Goal: Find specific page/section: Find specific page/section

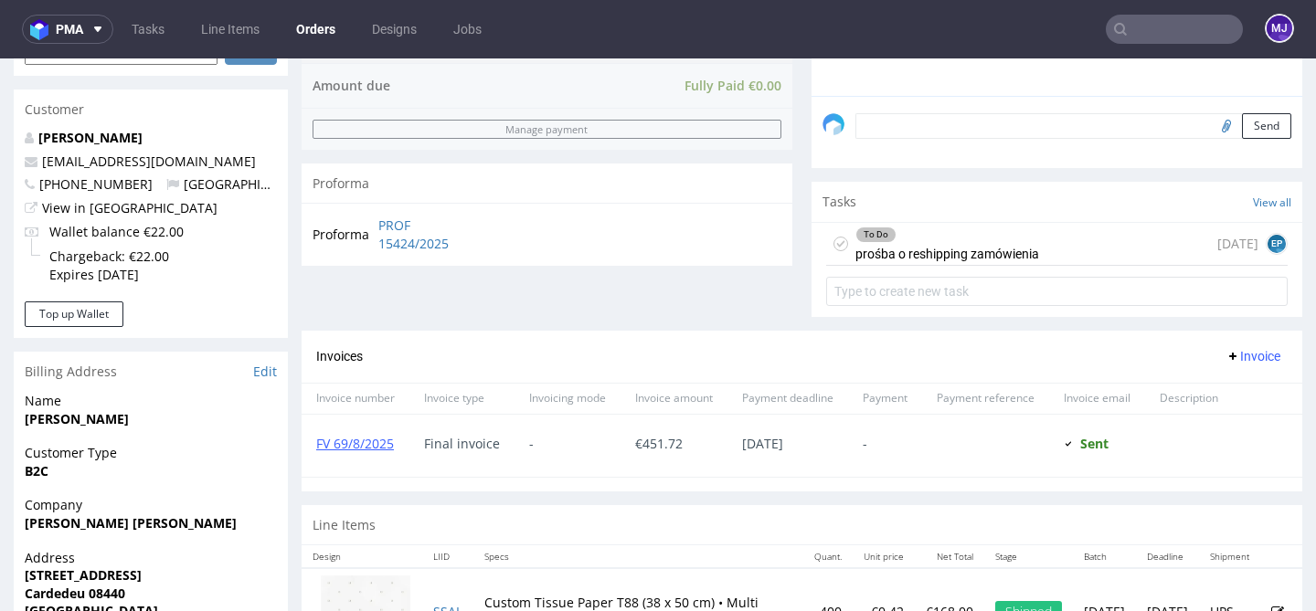
scroll to position [597, 0]
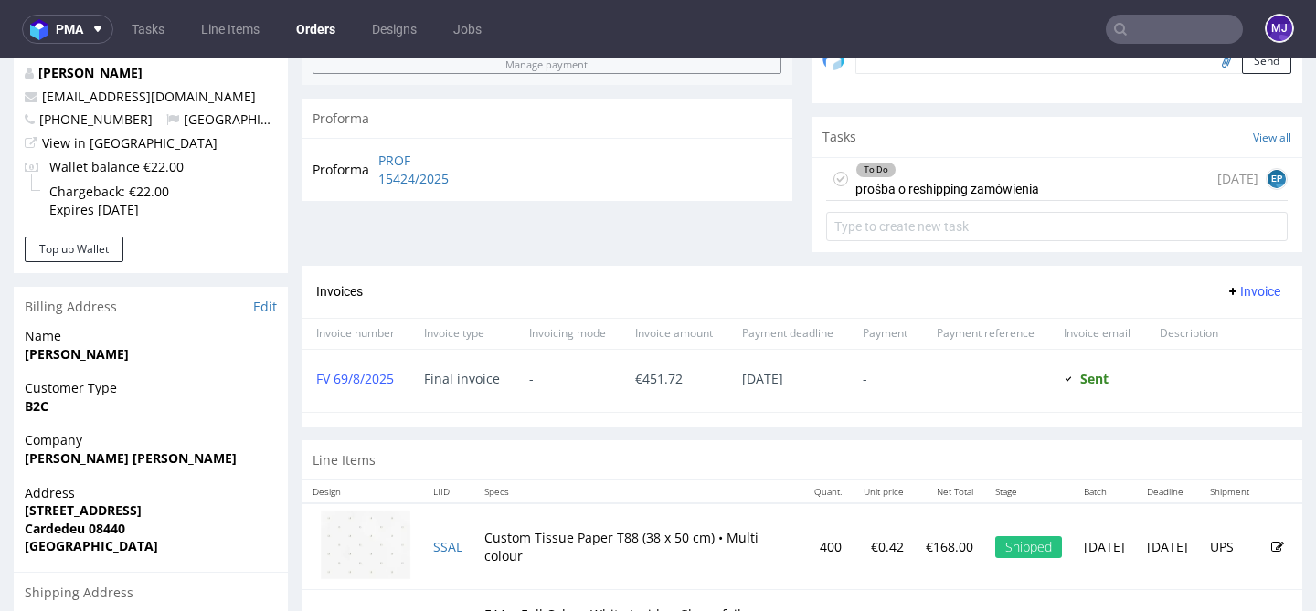
click at [968, 177] on div "To Do" at bounding box center [947, 170] width 182 height 15
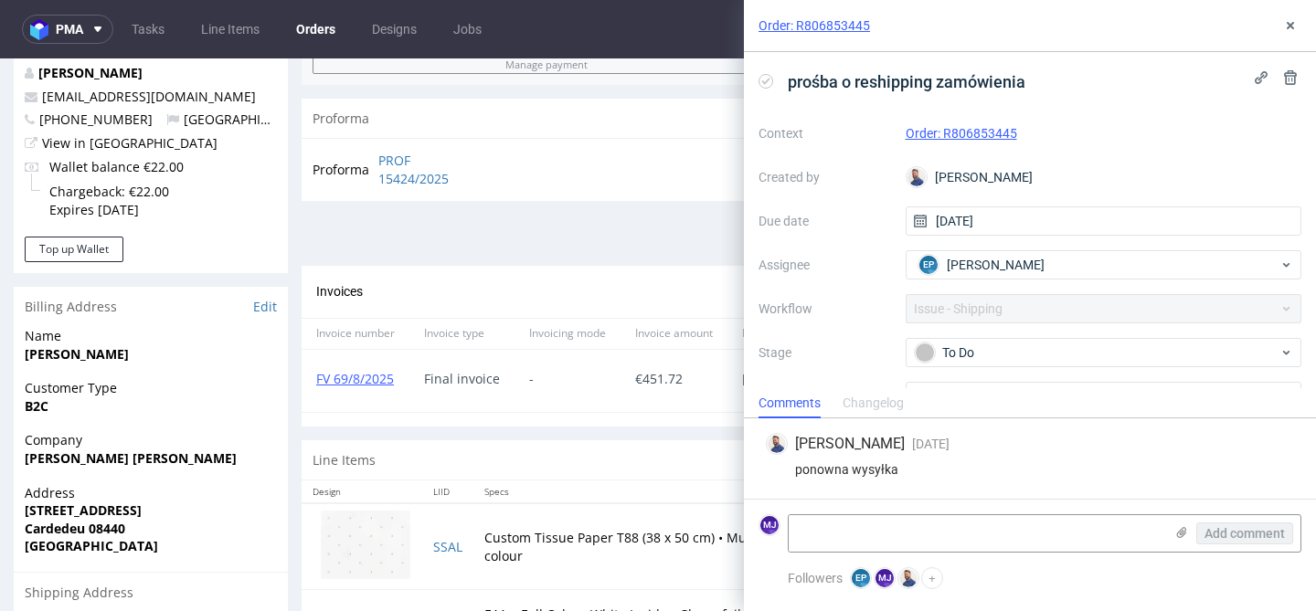
click at [995, 132] on link "Order: R806853445" at bounding box center [962, 133] width 112 height 15
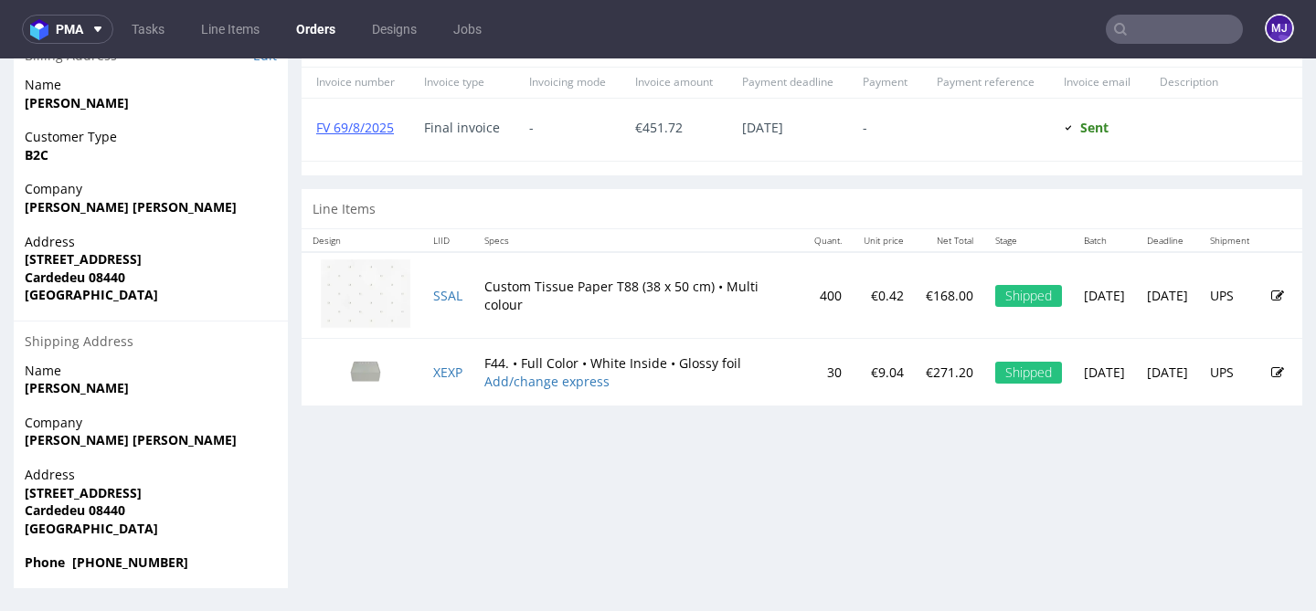
scroll to position [5, 0]
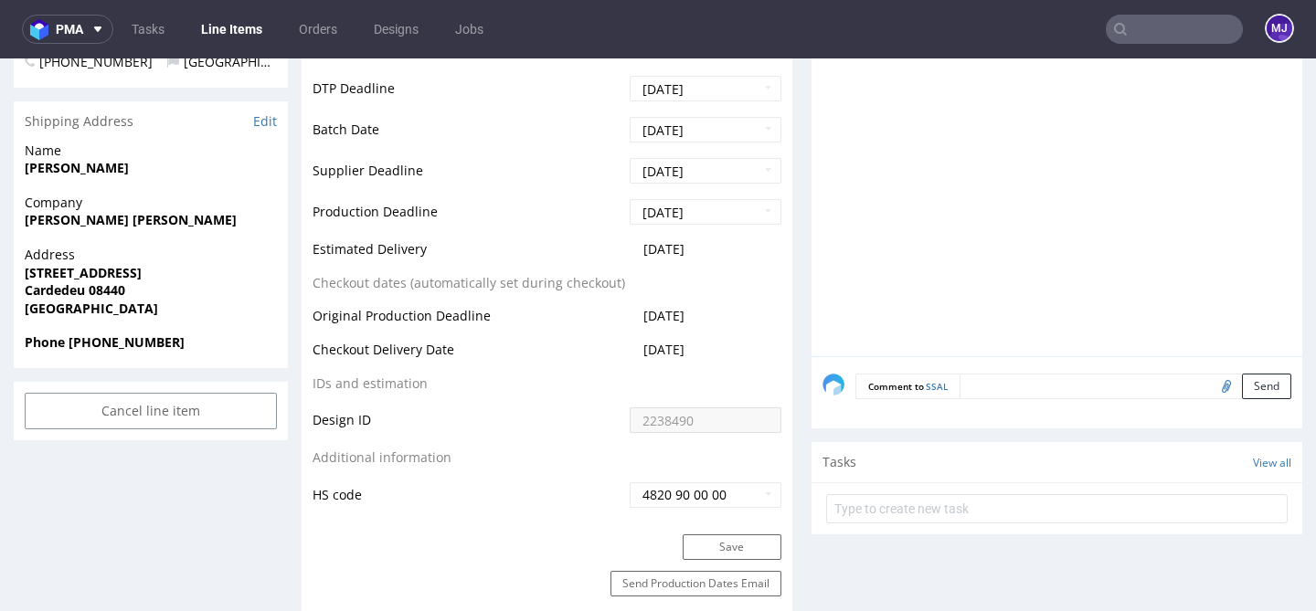
scroll to position [715, 0]
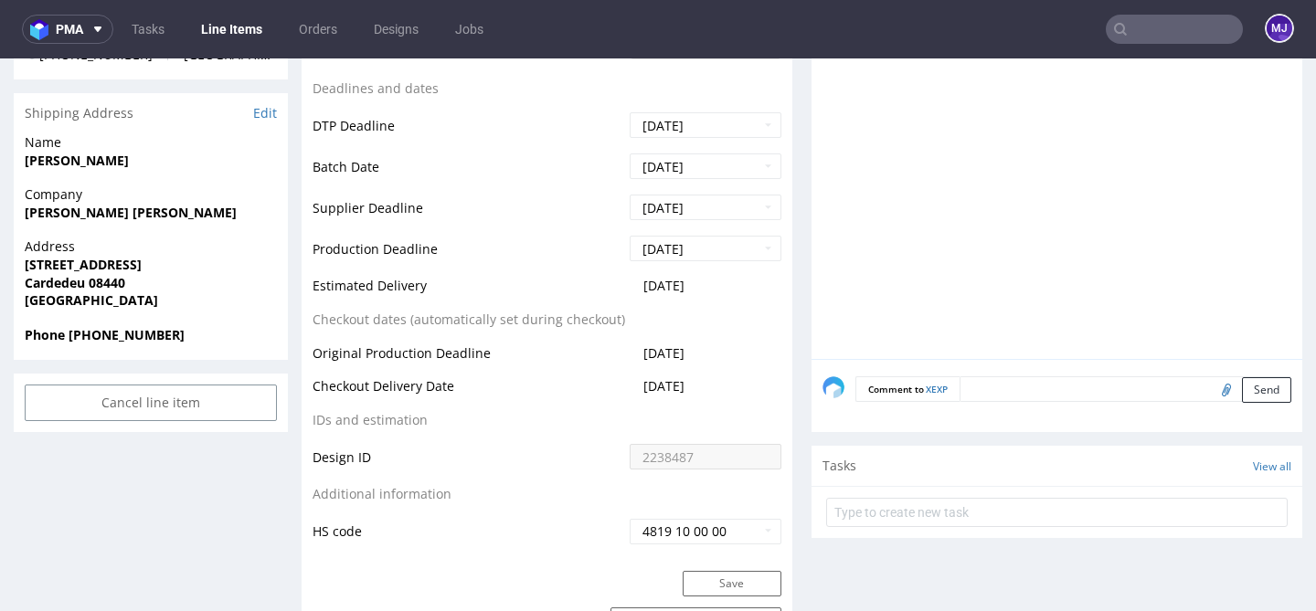
scroll to position [706, 0]
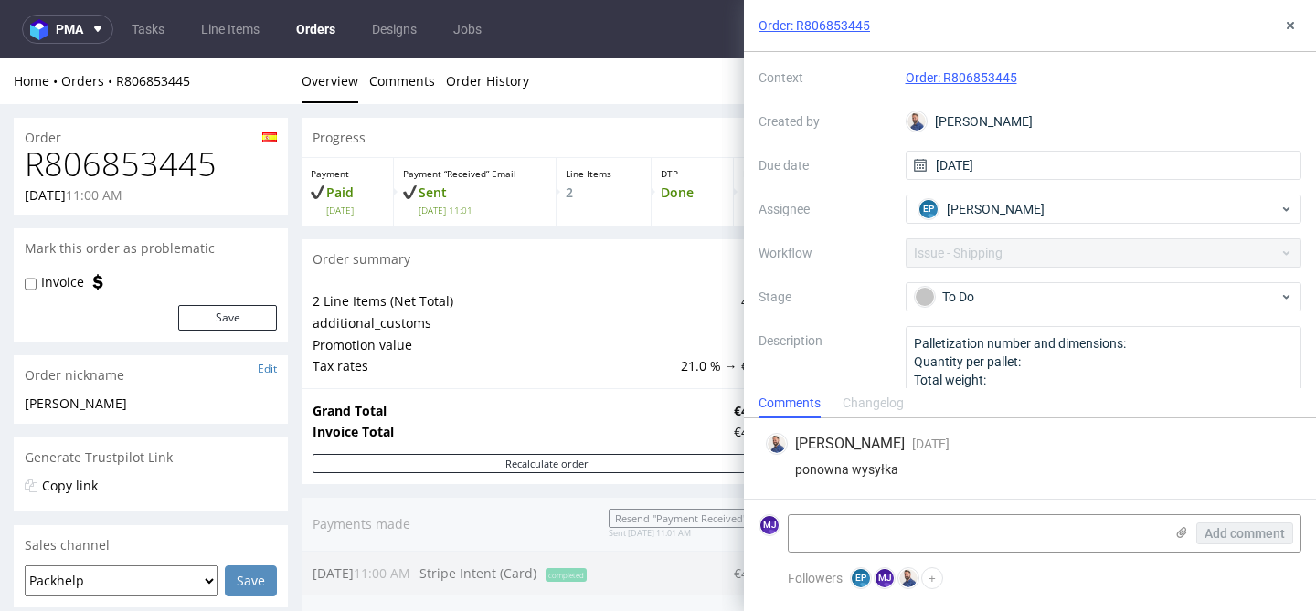
scroll to position [96, 0]
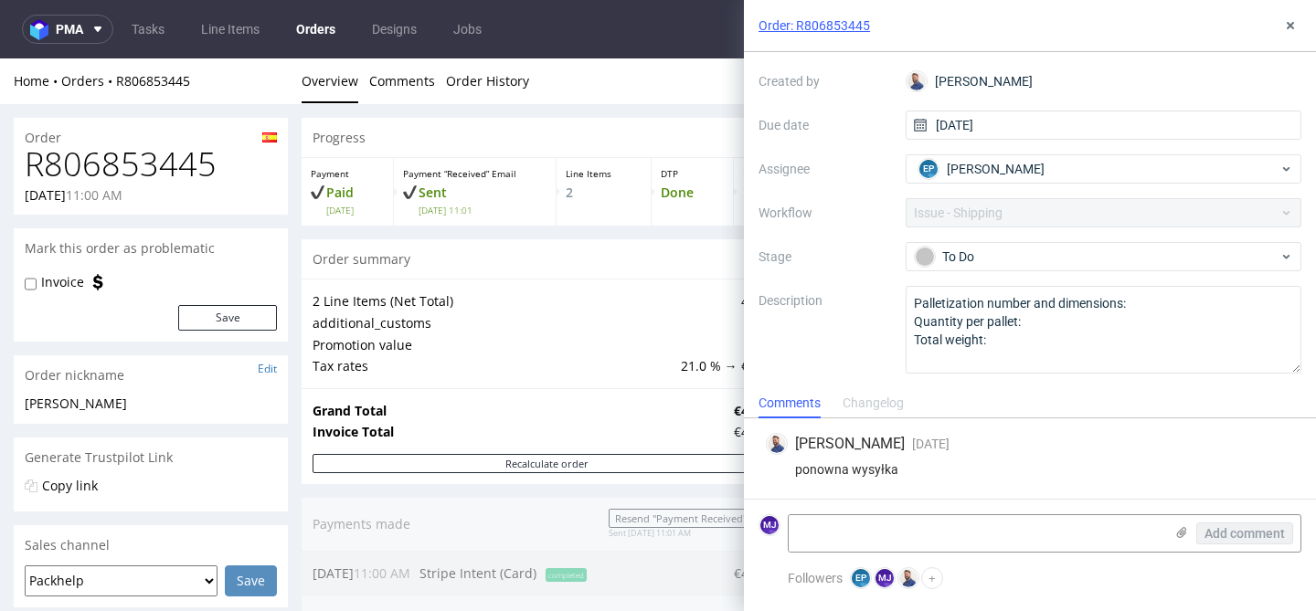
click at [852, 27] on link "Order: R806853445" at bounding box center [815, 25] width 112 height 18
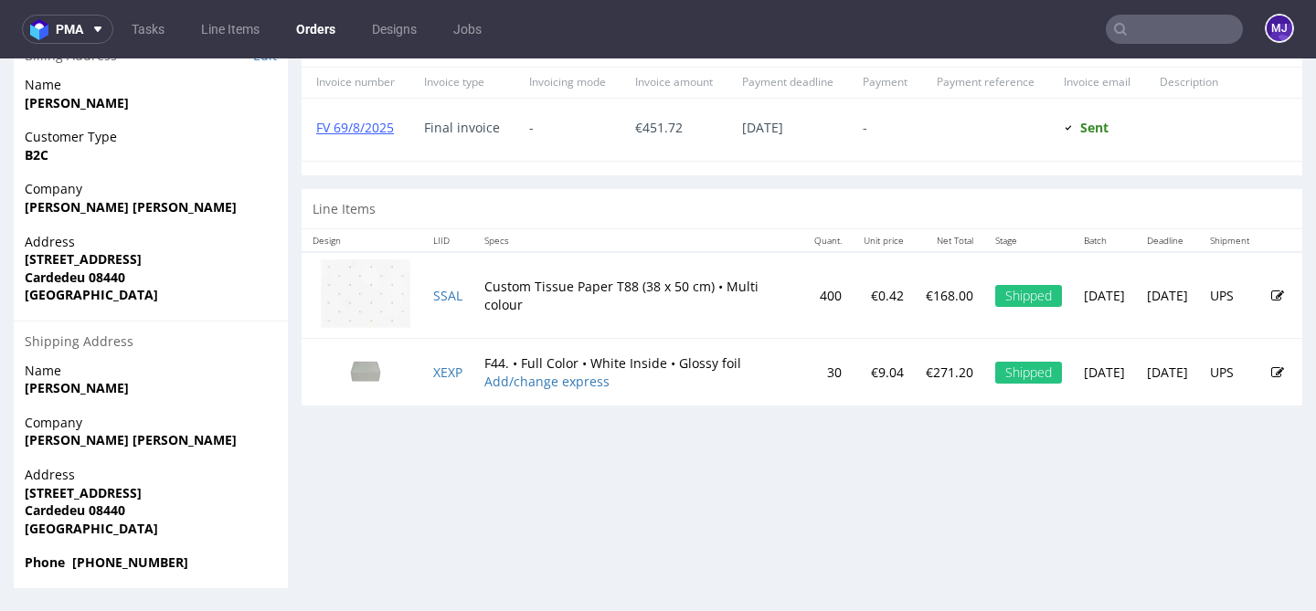
scroll to position [5, 0]
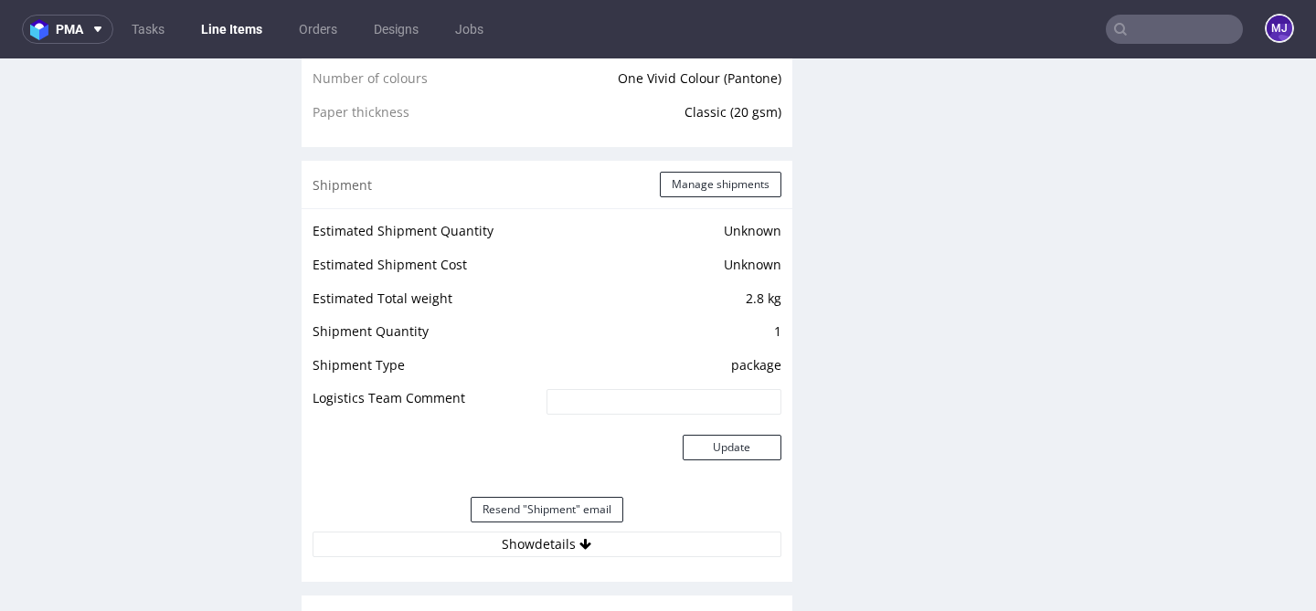
scroll to position [1705, 0]
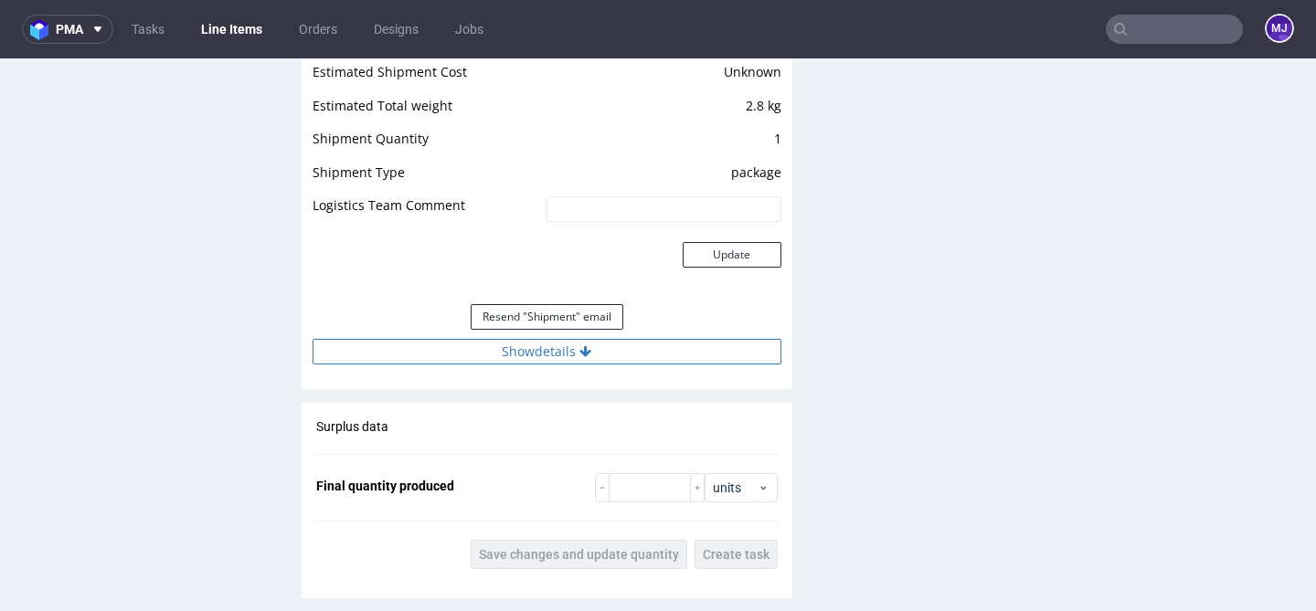
click at [583, 343] on button "Show details" at bounding box center [547, 352] width 469 height 26
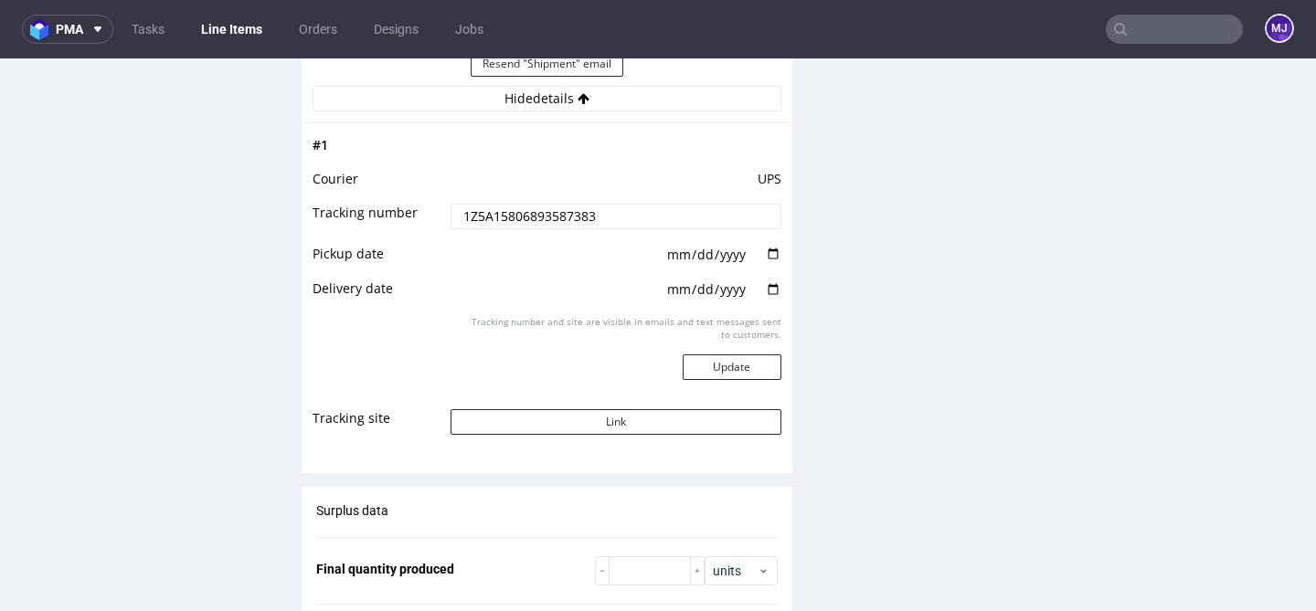
scroll to position [2090, 0]
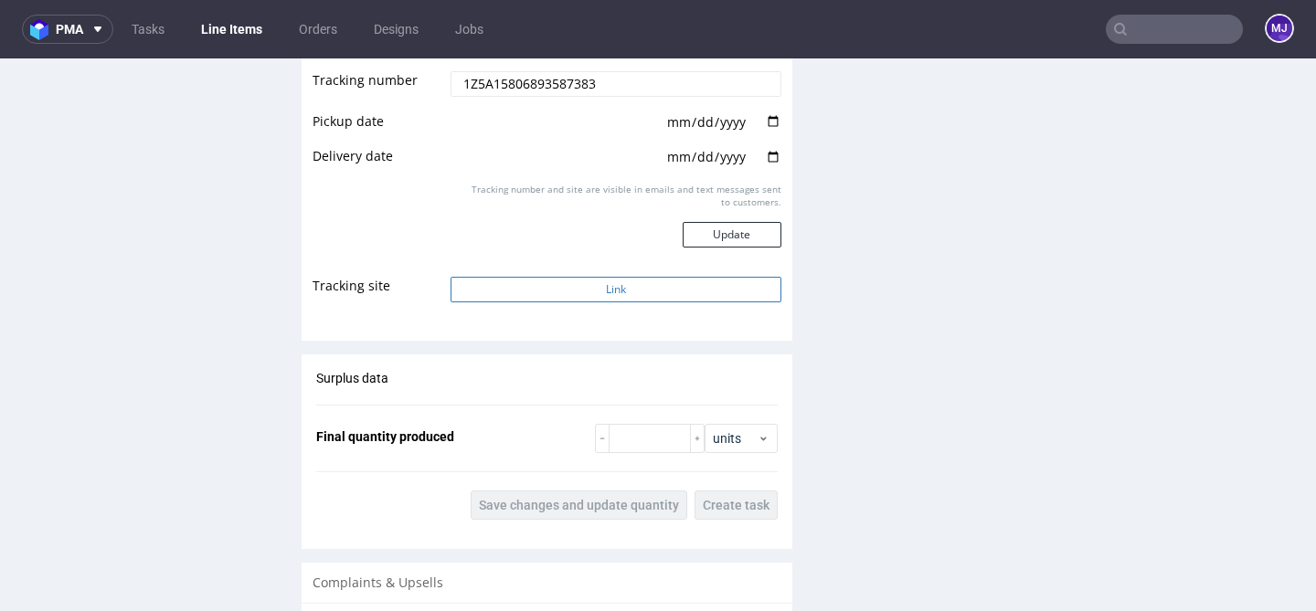
click at [575, 293] on button "Link" at bounding box center [616, 290] width 330 height 26
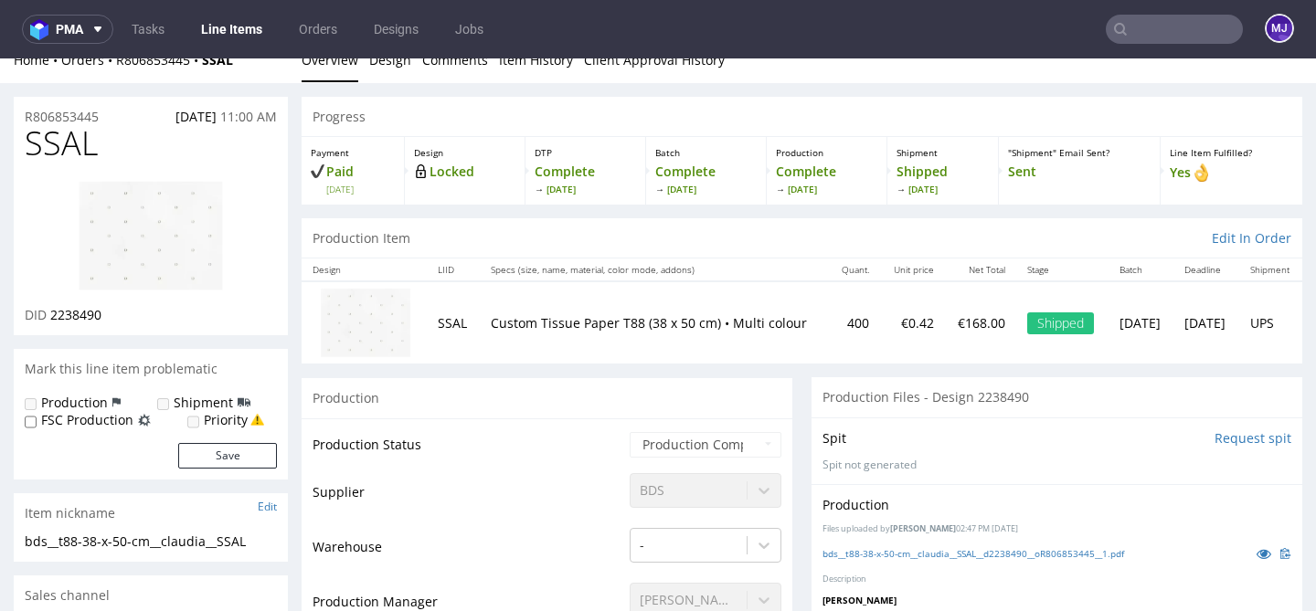
scroll to position [0, 0]
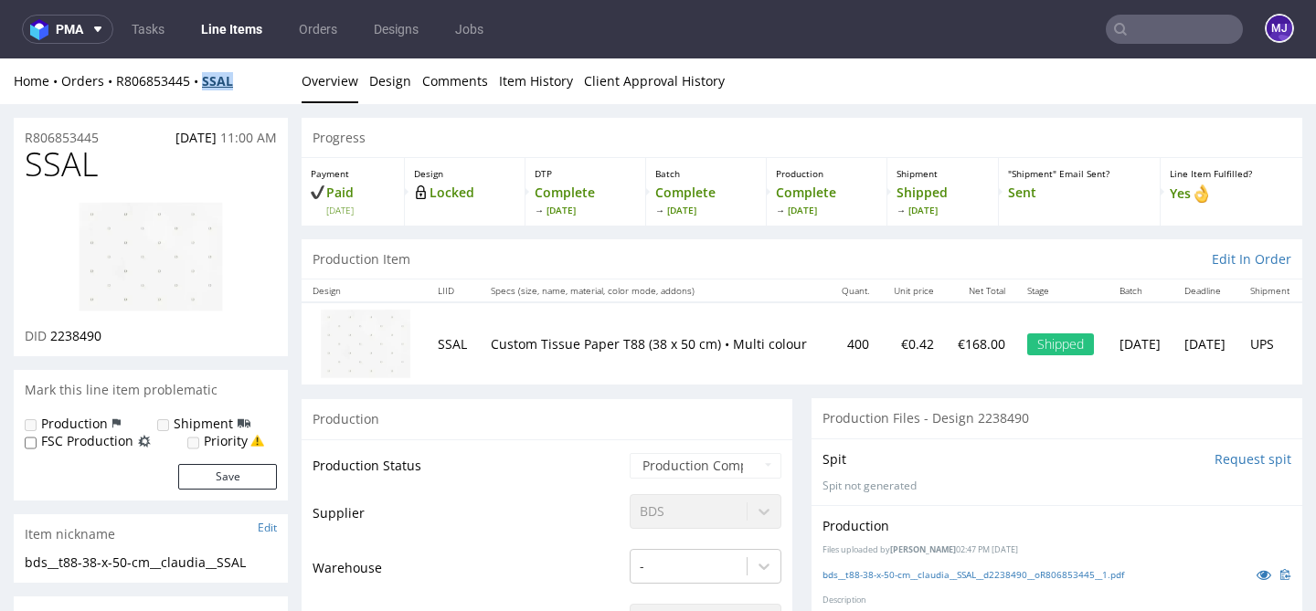
drag, startPoint x: 243, startPoint y: 80, endPoint x: 207, endPoint y: 80, distance: 35.6
click at [207, 80] on div "Home Orders R806853445 SSAL" at bounding box center [151, 81] width 274 height 18
copy strong "SSAL"
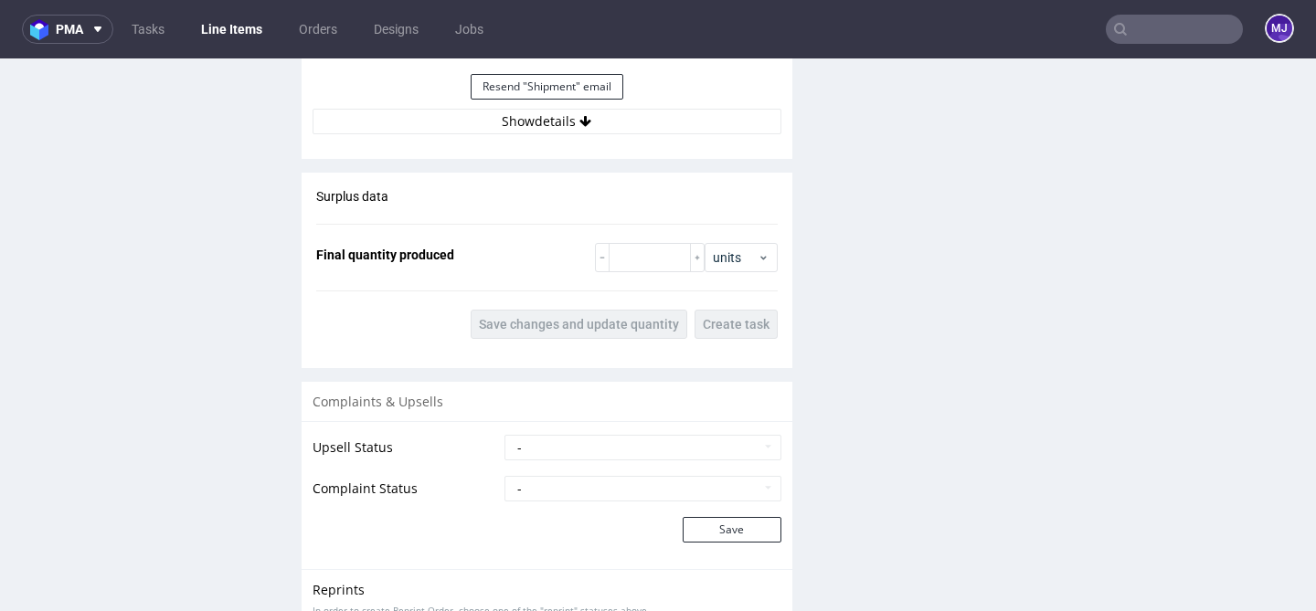
scroll to position [2214, 0]
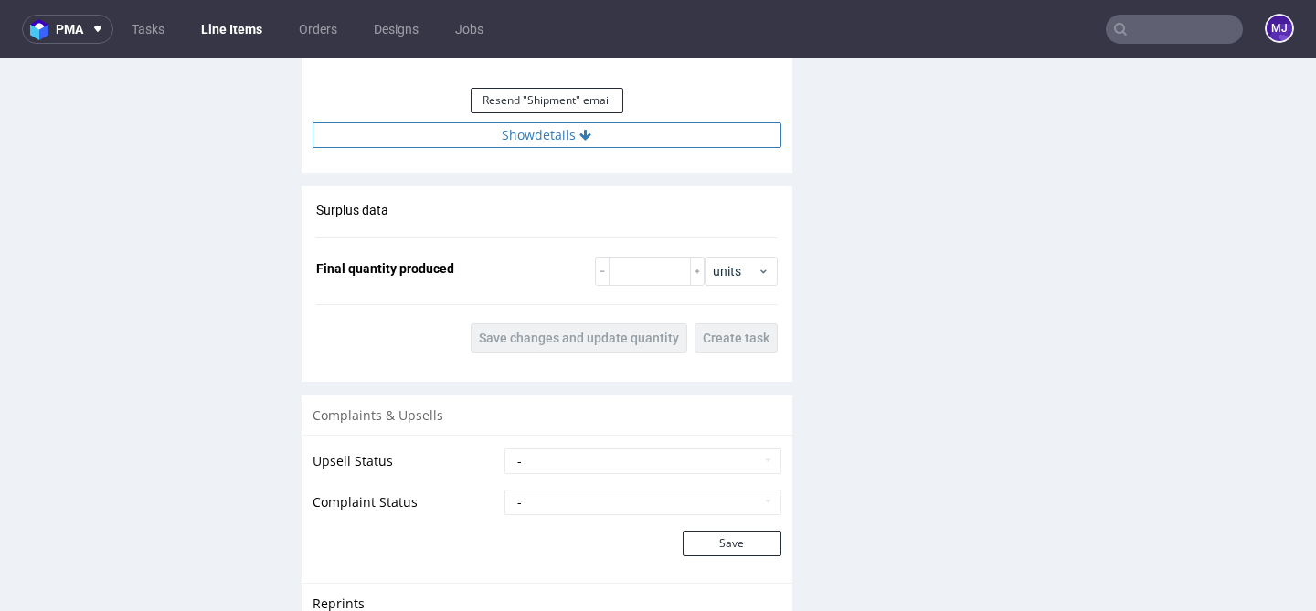
click at [592, 130] on button "Show details" at bounding box center [547, 135] width 469 height 26
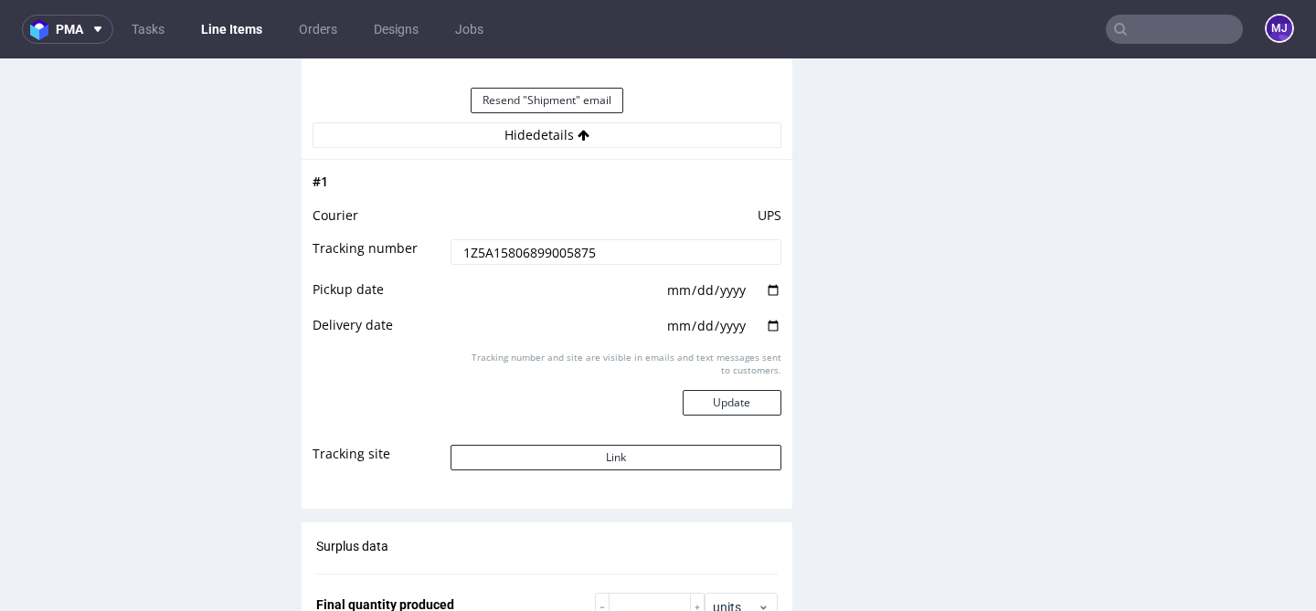
scroll to position [2313, 0]
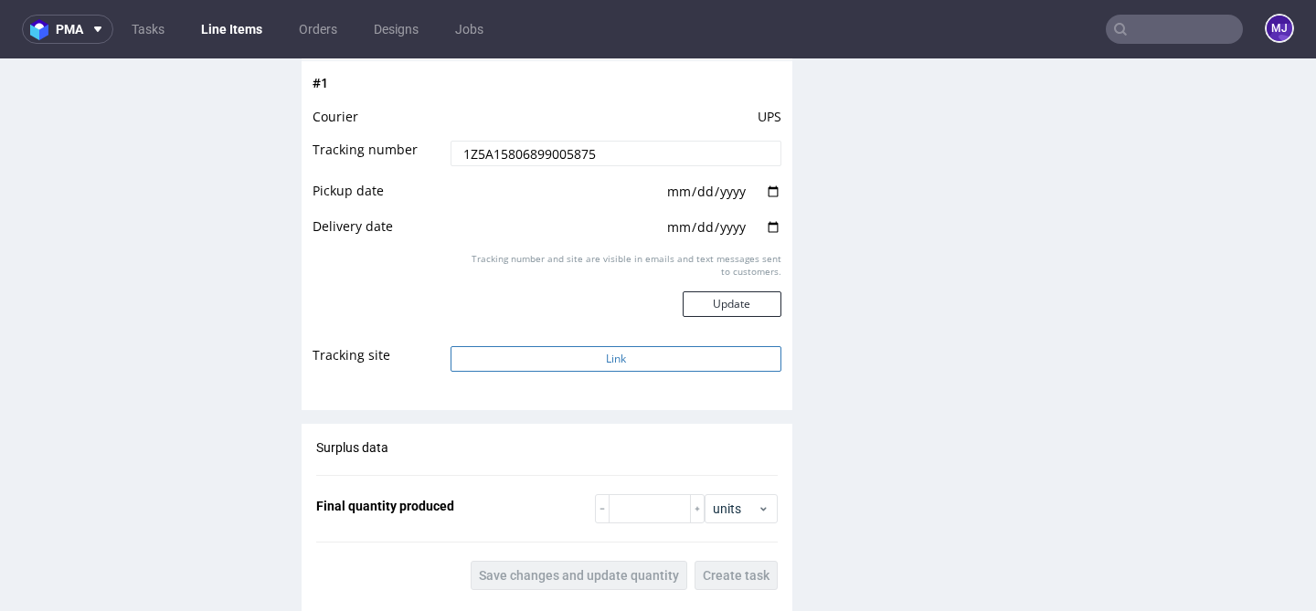
click at [515, 346] on button "Link" at bounding box center [616, 359] width 330 height 26
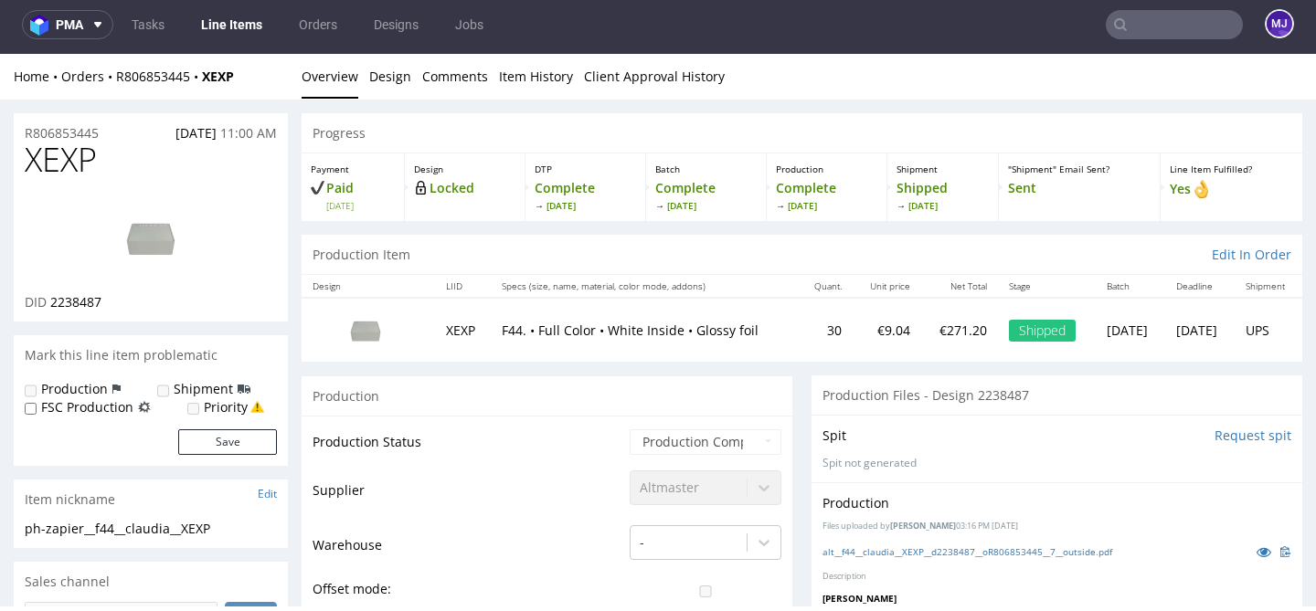
scroll to position [0, 0]
drag, startPoint x: 114, startPoint y: 156, endPoint x: 32, endPoint y: 156, distance: 82.3
click at [32, 156] on h1 "XEXP" at bounding box center [151, 160] width 252 height 37
copy span "XEXP"
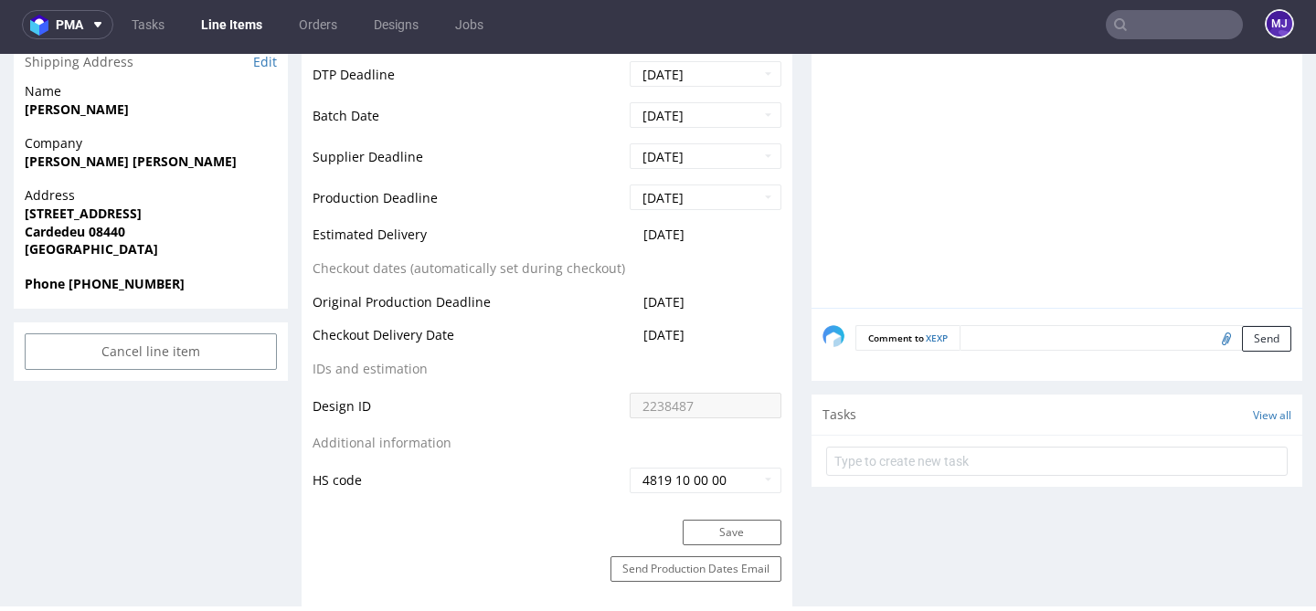
scroll to position [792, 0]
